Goal: Task Accomplishment & Management: Use online tool/utility

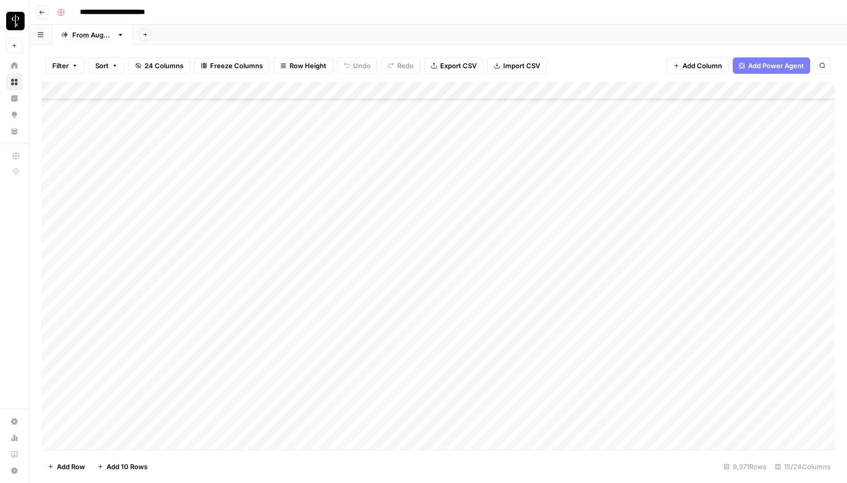
scroll to position [162760, 0]
click at [58, 67] on span "Filter" at bounding box center [60, 65] width 16 height 10
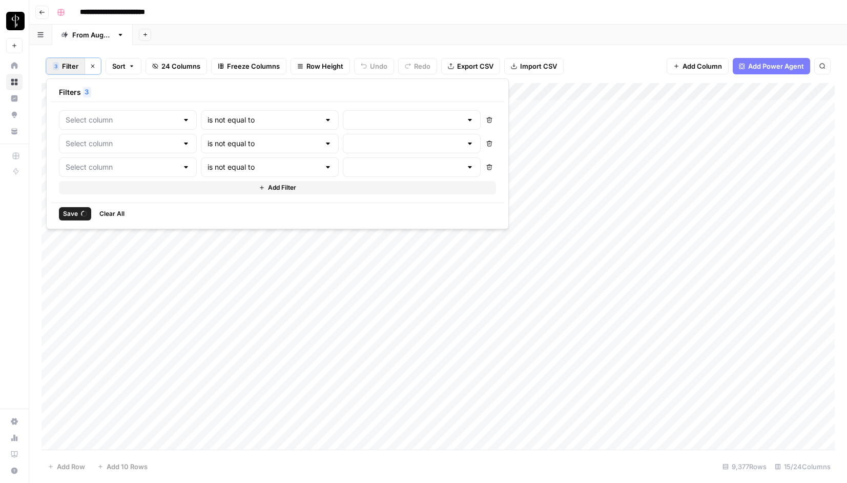
type input "Status"
type input "Posted"
type input "Status"
type input "Needs to Post"
type input "Status"
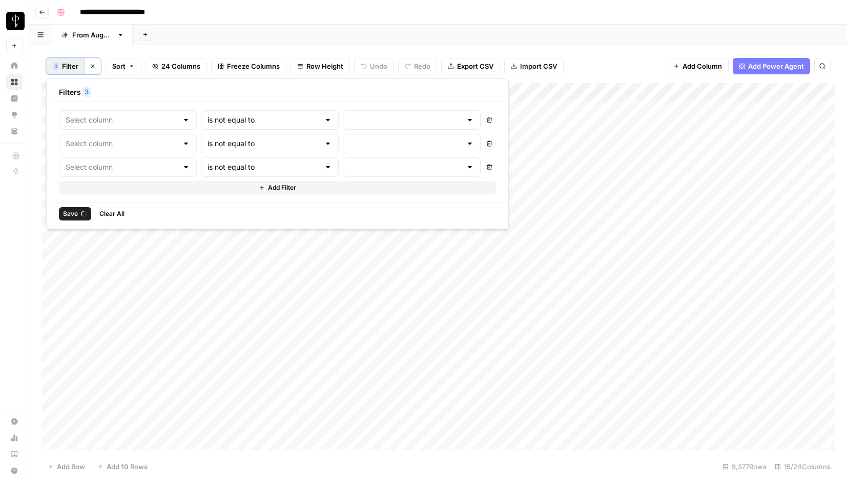
type input "Do Not Post"
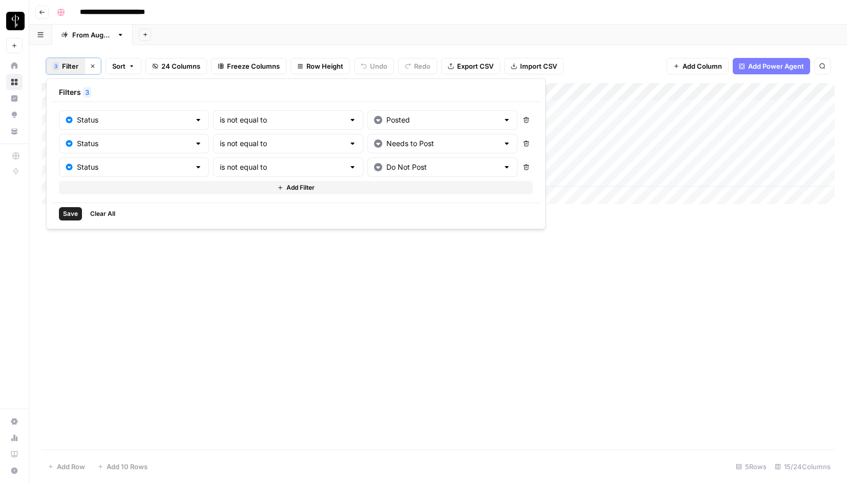
click at [93, 65] on icon "button" at bounding box center [93, 66] width 6 height 6
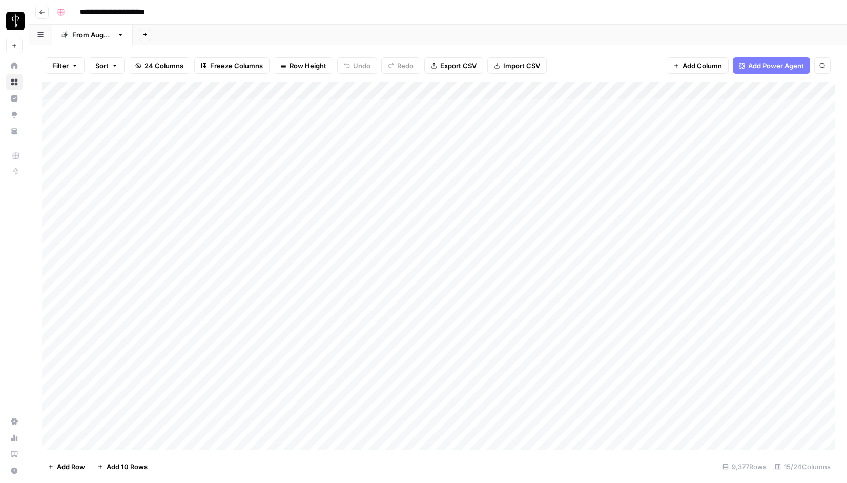
click at [58, 65] on span "Filter" at bounding box center [60, 65] width 16 height 10
click at [153, 113] on button "Add Filter" at bounding box center [249, 116] width 382 height 13
click at [139, 121] on input "text" at bounding box center [121, 119] width 112 height 10
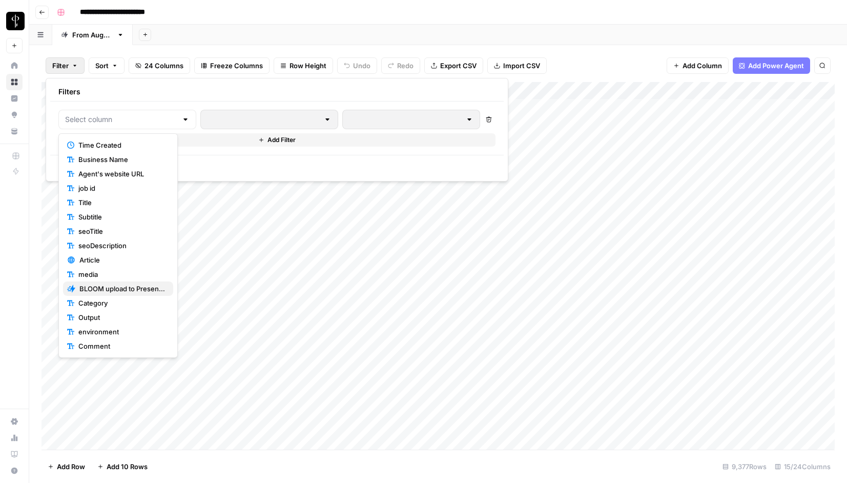
click at [121, 288] on span "BLOOM upload to Presence (after Human Review)" at bounding box center [122, 288] width 86 height 10
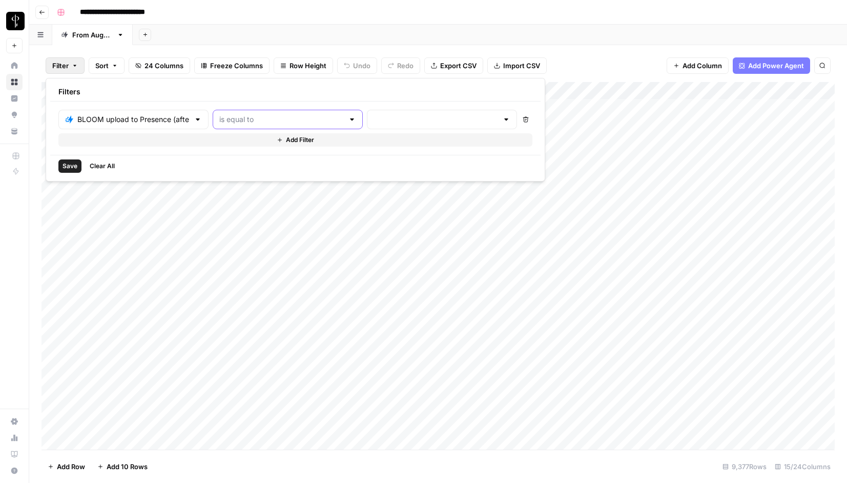
click at [235, 119] on input "text" at bounding box center [281, 119] width 124 height 10
click at [241, 159] on span "is not equal to" at bounding box center [240, 159] width 98 height 10
type input "is not equal to"
click at [373, 119] on input "text" at bounding box center [435, 119] width 124 height 10
click at [343, 186] on span "success" at bounding box center [363, 188] width 98 height 10
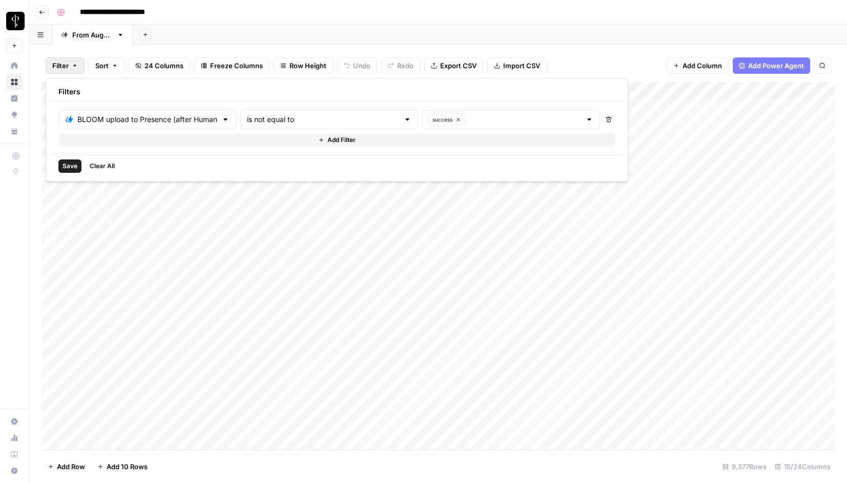
click at [69, 163] on span "Save" at bounding box center [70, 165] width 15 height 9
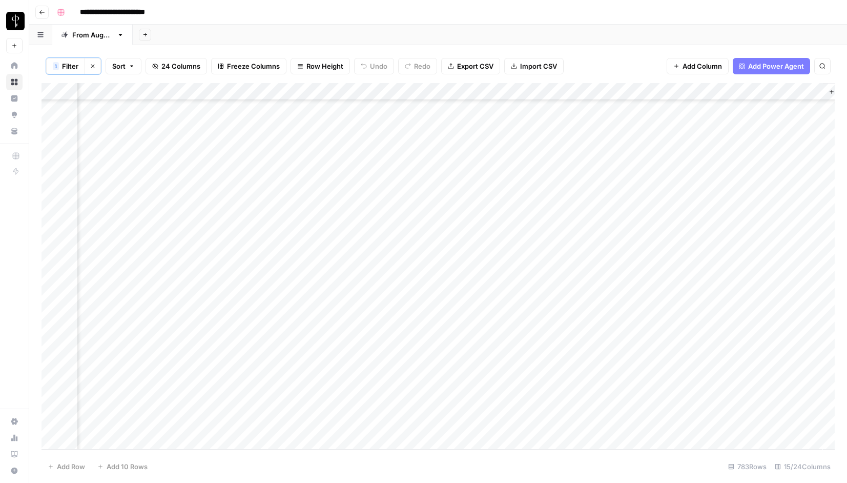
scroll to position [13289, 0]
click at [143, 90] on div "Add Column" at bounding box center [437, 266] width 793 height 366
click at [118, 199] on span "Filter" at bounding box center [142, 201] width 90 height 10
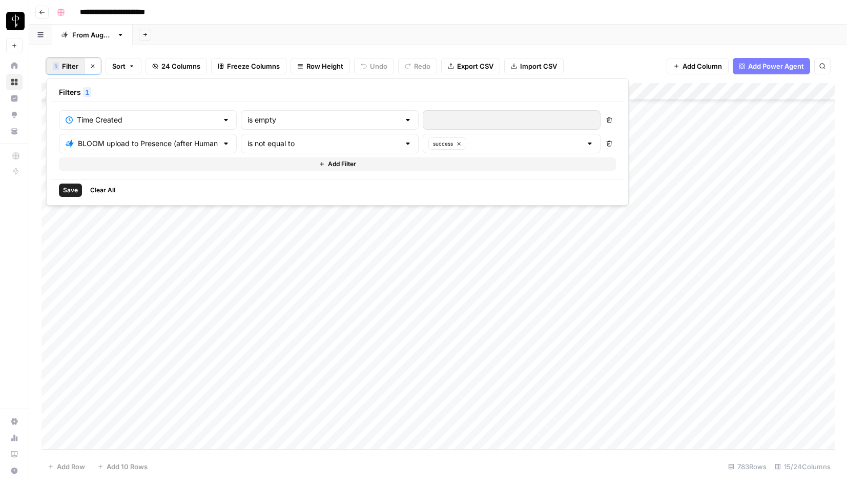
click at [404, 120] on div at bounding box center [408, 120] width 8 height 10
click at [257, 204] on span "is between" at bounding box center [282, 203] width 126 height 10
type input "is between"
click at [423, 126] on div at bounding box center [512, 119] width 178 height 19
click at [425, 241] on div "24" at bounding box center [428, 239] width 14 height 14
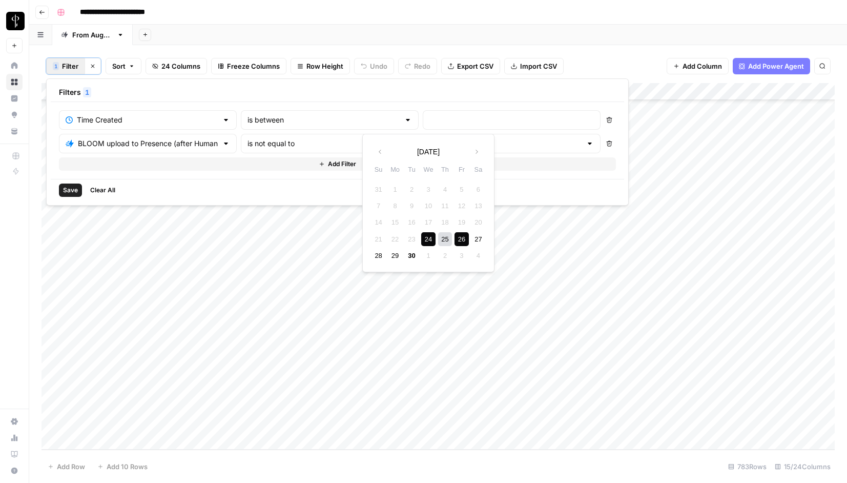
click at [463, 240] on div "26" at bounding box center [461, 239] width 14 height 14
type input "Sep 24, 2025 - Sep 26, 2025"
click at [68, 189] on span "Save" at bounding box center [70, 189] width 15 height 9
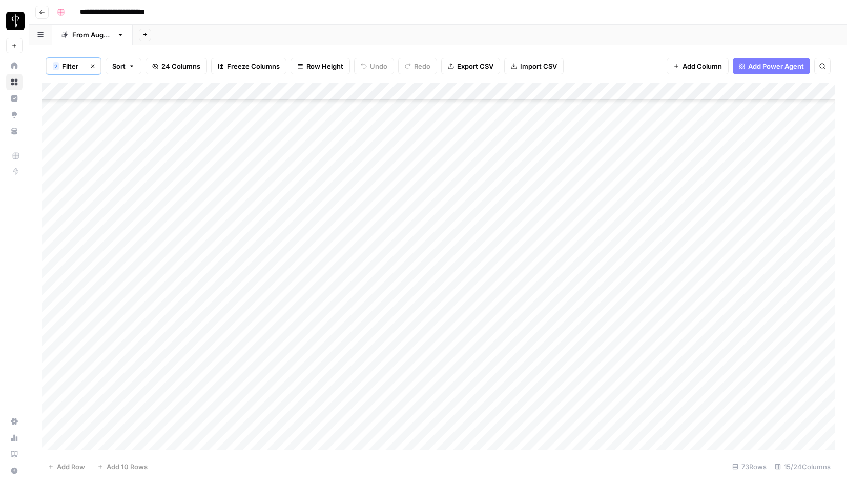
scroll to position [0, 0]
click at [91, 68] on icon "button" at bounding box center [93, 66] width 6 height 6
click at [358, 29] on div "Add Sheet" at bounding box center [490, 35] width 714 height 20
click at [77, 65] on icon "button" at bounding box center [75, 66] width 6 height 6
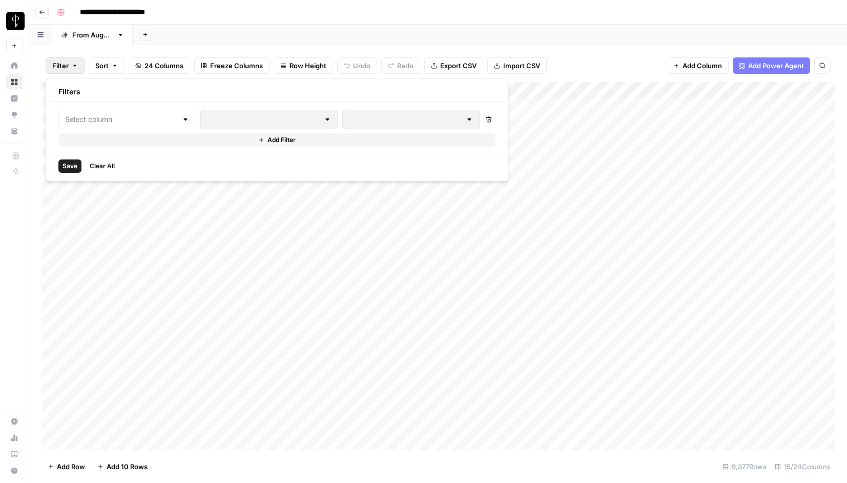
click at [105, 169] on span "Clear All" at bounding box center [102, 165] width 25 height 9
click at [577, 17] on div "**********" at bounding box center [445, 12] width 784 height 16
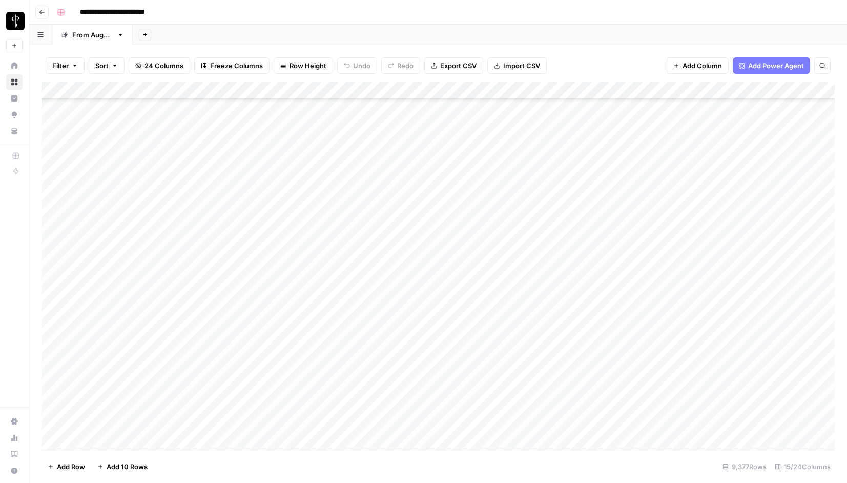
scroll to position [1248, 0]
